Goal: Task Accomplishment & Management: Use online tool/utility

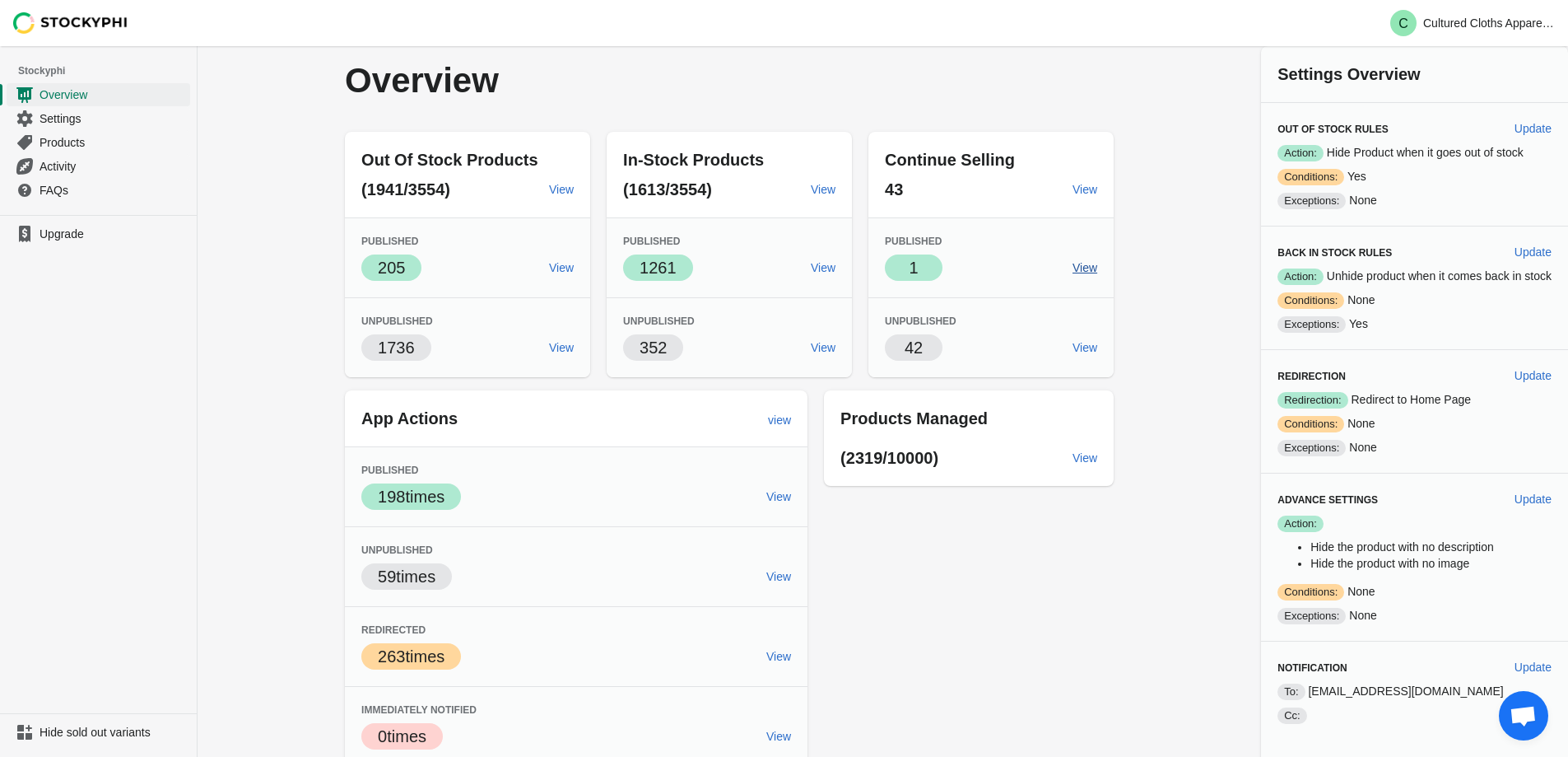
click at [1079, 267] on span "View" at bounding box center [1086, 267] width 25 height 13
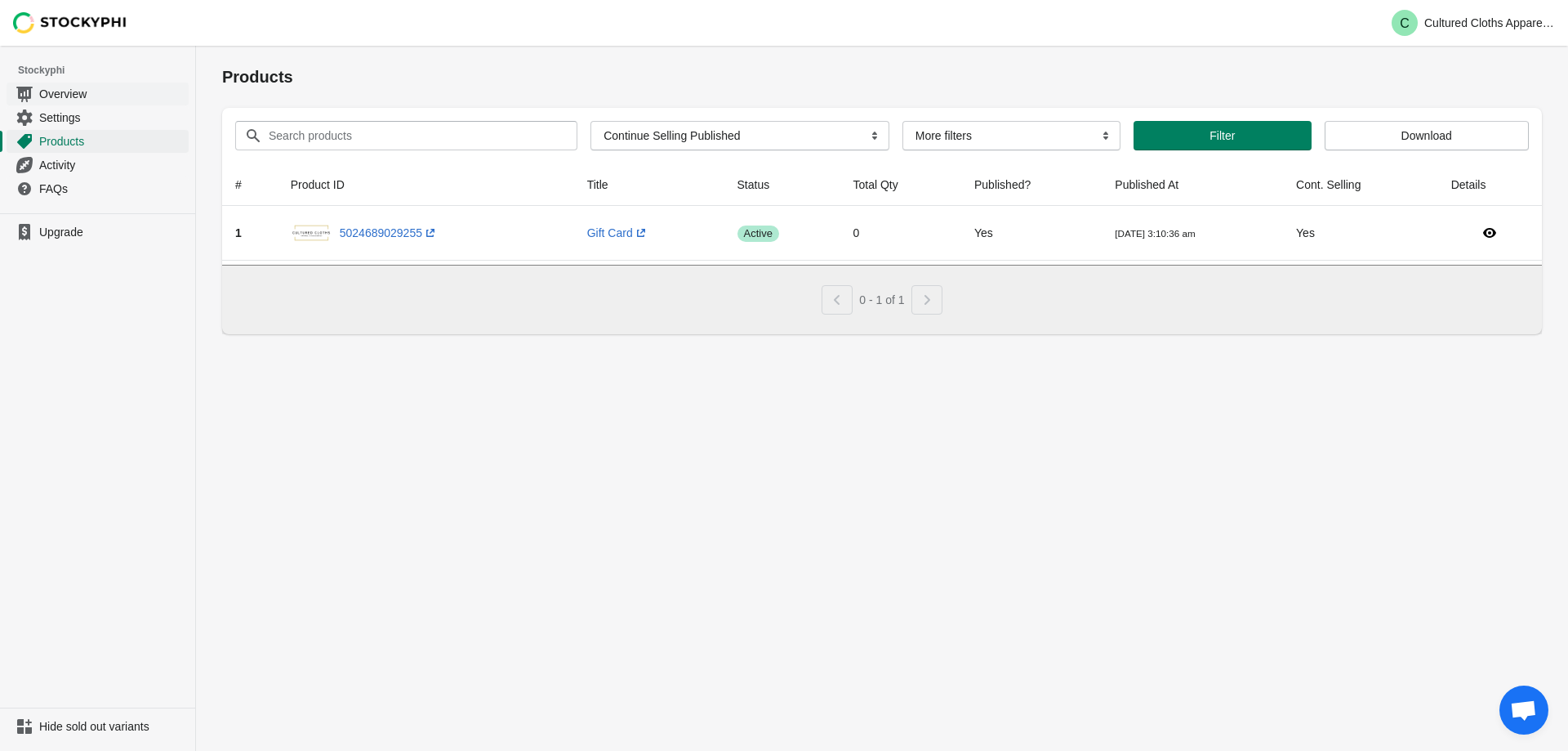
click at [61, 94] on span "Overview" at bounding box center [112, 93] width 146 height 17
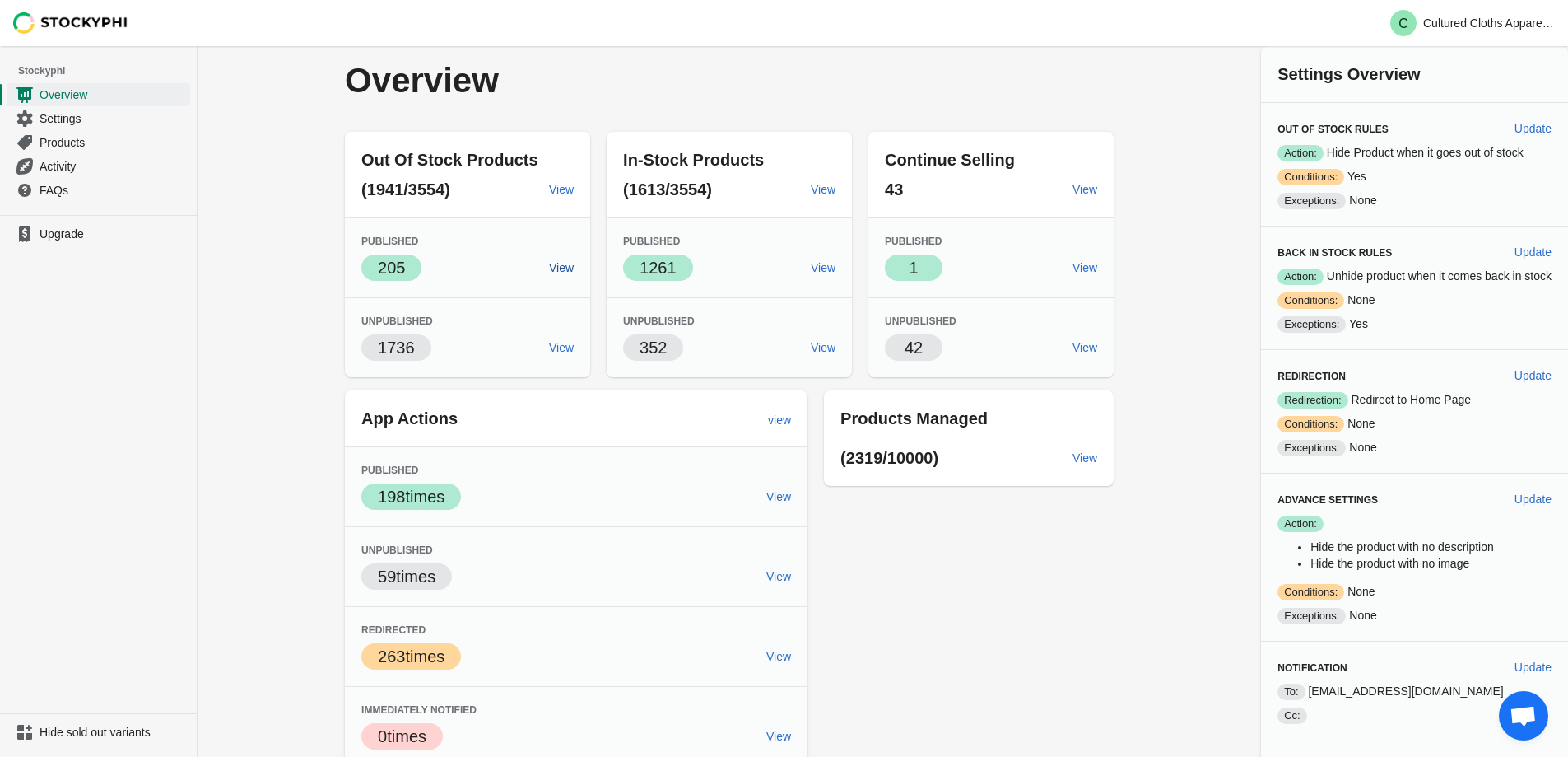
click at [563, 267] on span "View" at bounding box center [561, 267] width 25 height 13
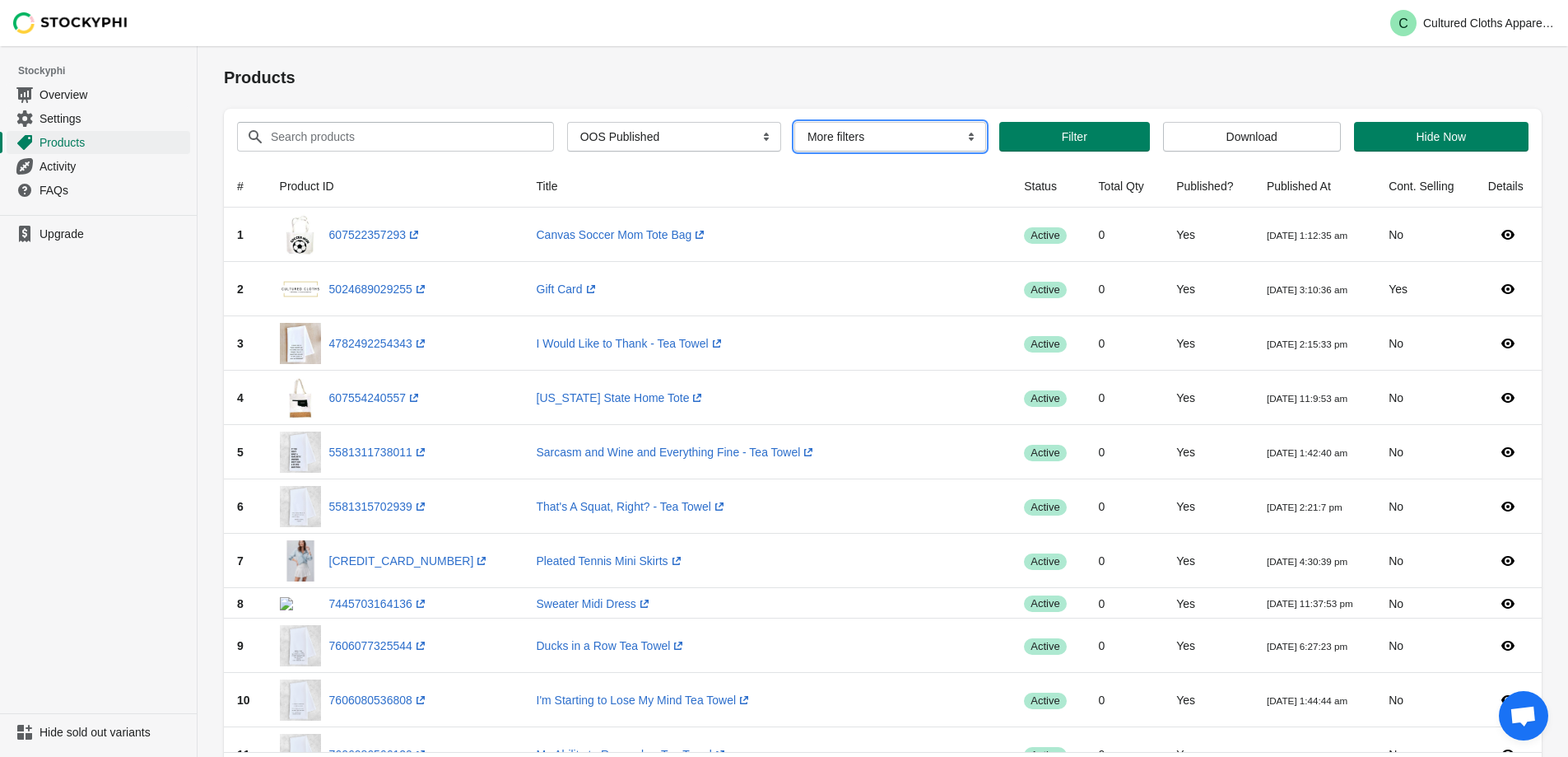
click at [892, 140] on select "More filters Delayed product hide" at bounding box center [890, 136] width 192 height 29
click at [905, 90] on div "Products" at bounding box center [883, 76] width 1318 height 29
click at [752, 139] on select "All Products InStock InStock Published InStock Un-Published OOS OOS Published O…" at bounding box center [674, 136] width 214 height 29
click at [568, 122] on select "All Products InStock InStock Published InStock Un-Published OOS OOS Published O…" at bounding box center [674, 136] width 214 height 29
click at [737, 88] on h1 "Products" at bounding box center [883, 77] width 1318 height 23
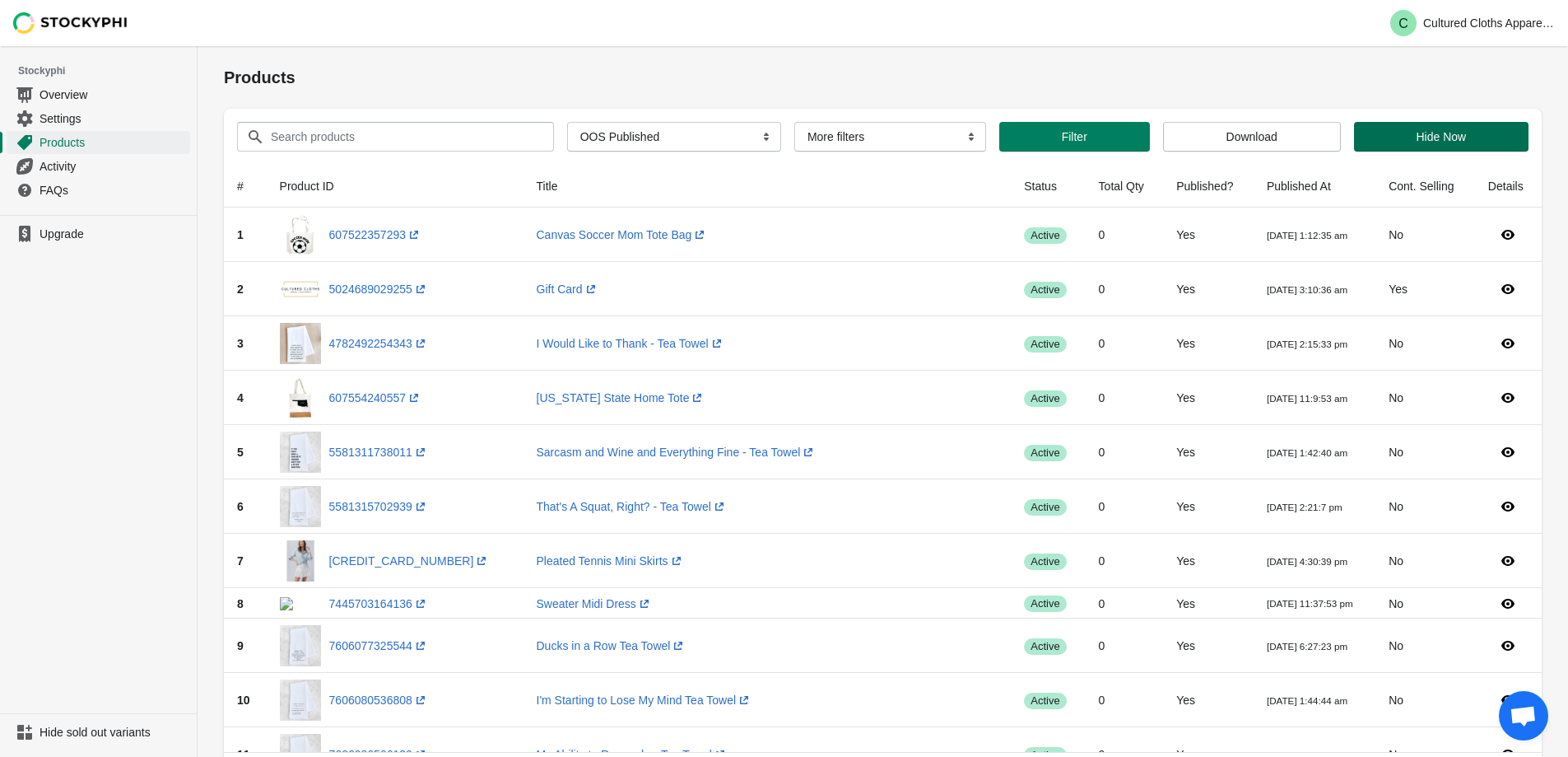
click at [1461, 138] on span "Hide Now" at bounding box center [1441, 136] width 51 height 13
click at [872, 77] on h1 "Products" at bounding box center [883, 77] width 1318 height 23
